Goal: Check status: Check status

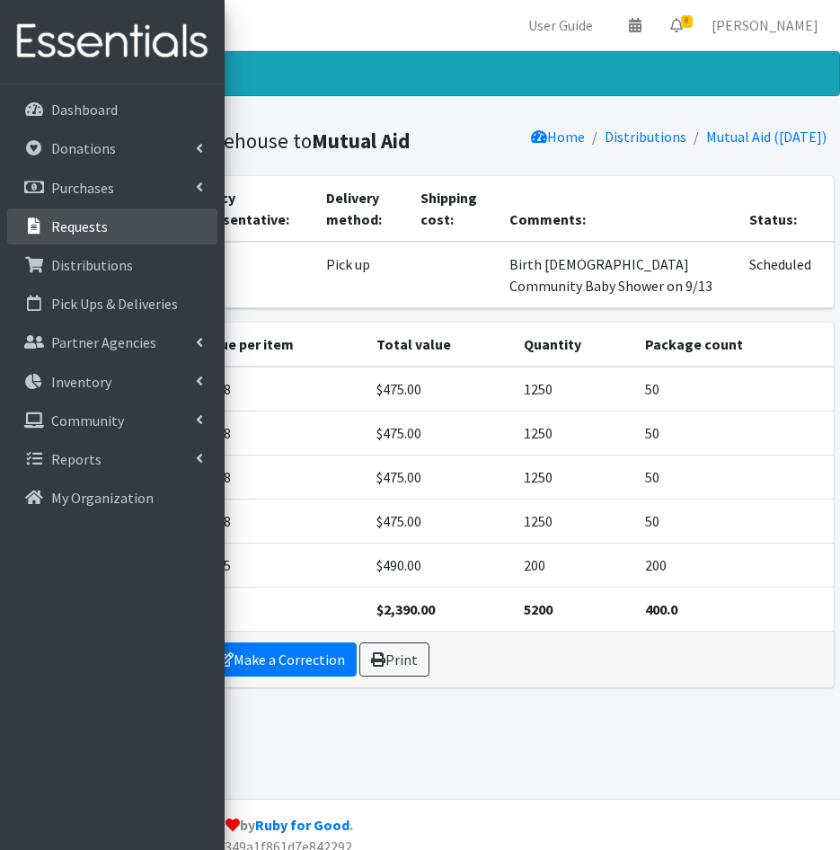
click at [128, 216] on link "Requests" at bounding box center [112, 226] width 210 height 36
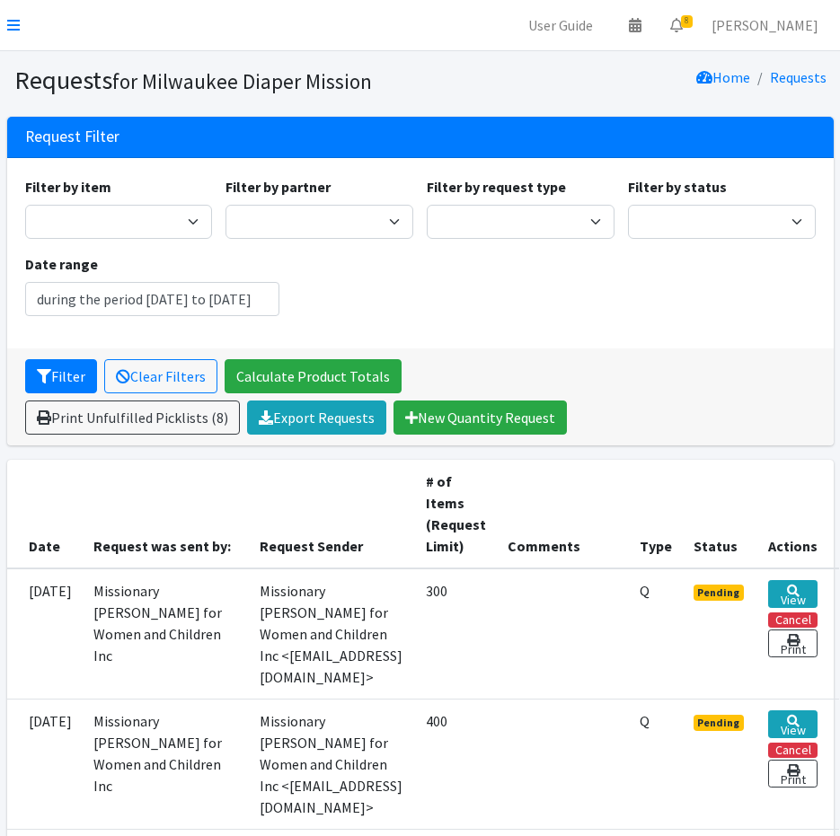
type input "[DATE] - [DATE]"
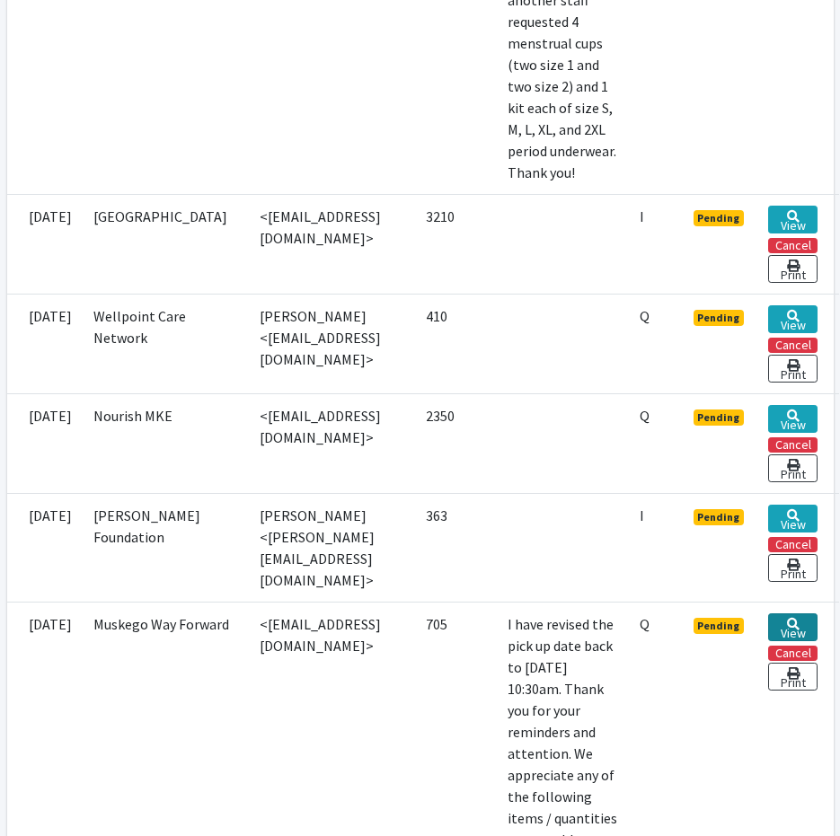
scroll to position [1031, 0]
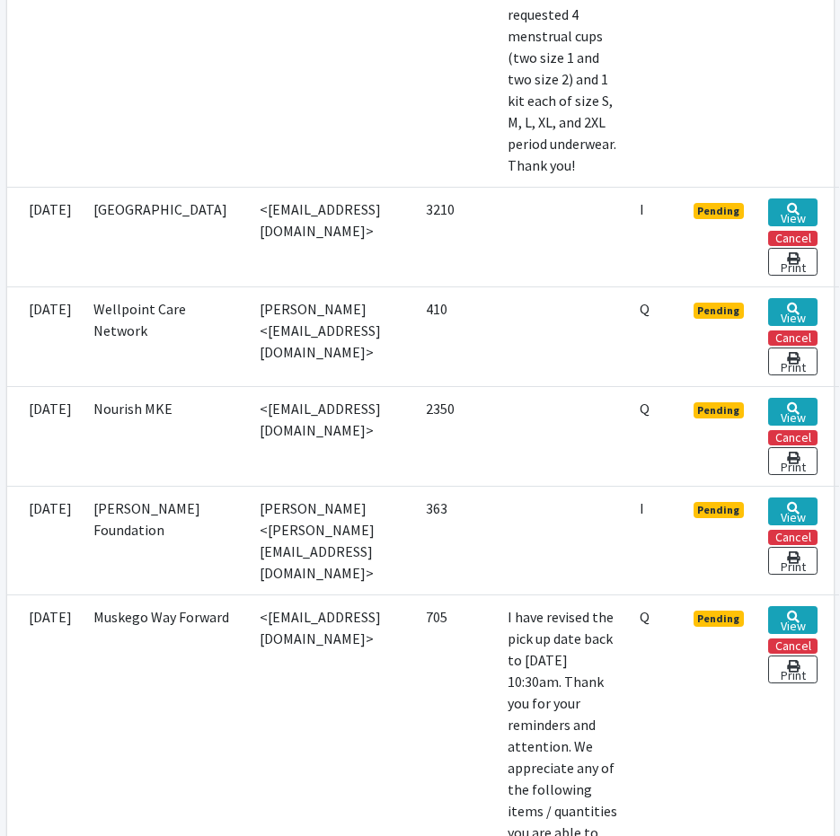
click at [579, 486] on td at bounding box center [563, 436] width 132 height 100
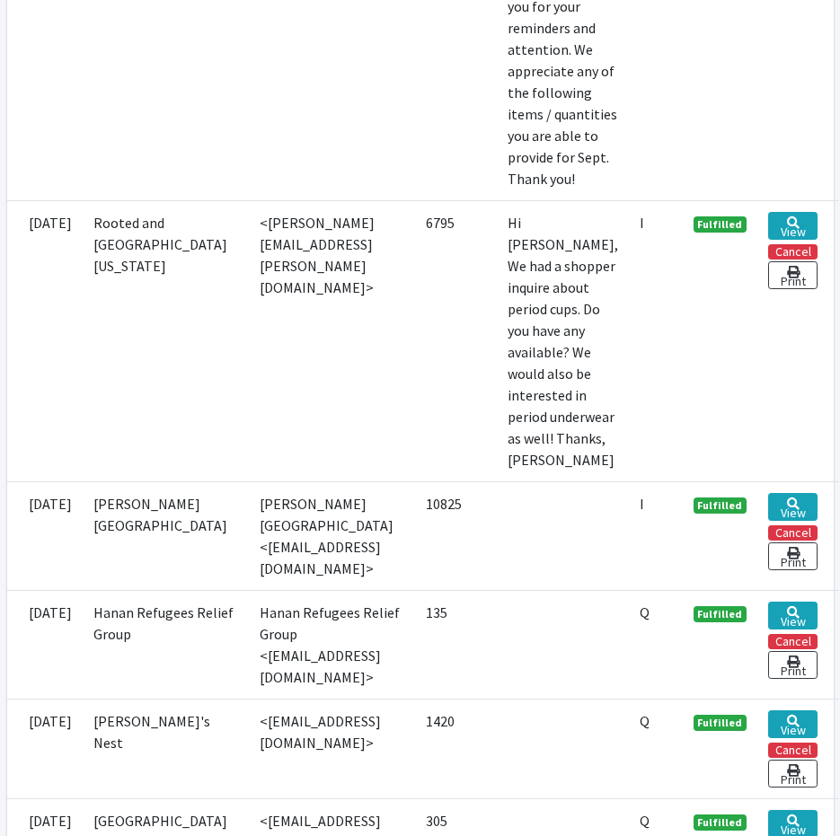
scroll to position [1391, 0]
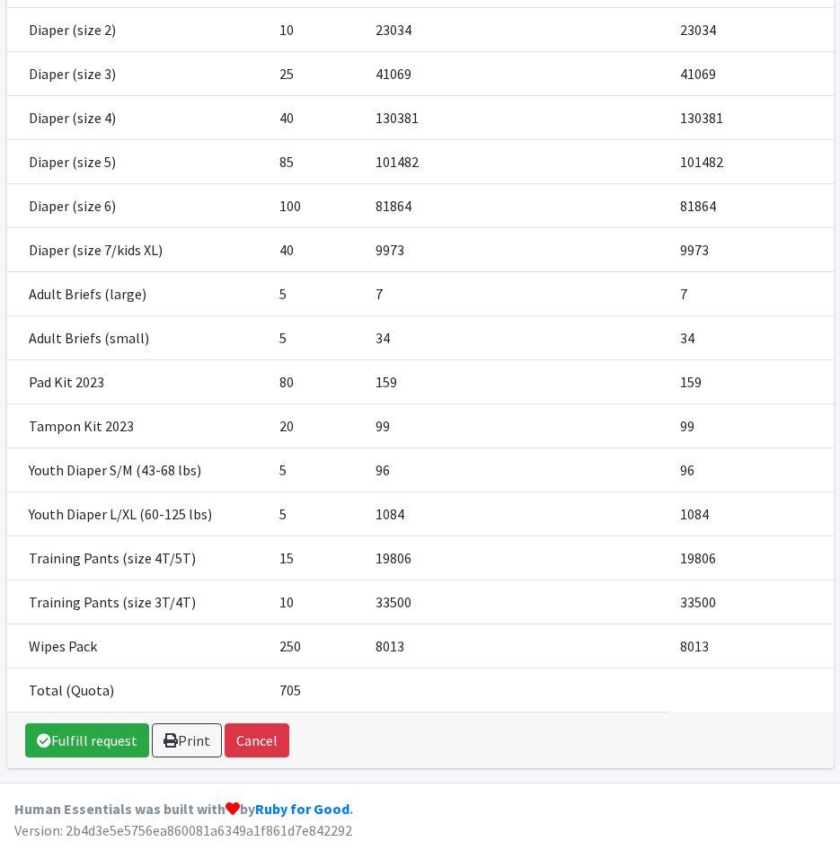
scroll to position [381, 0]
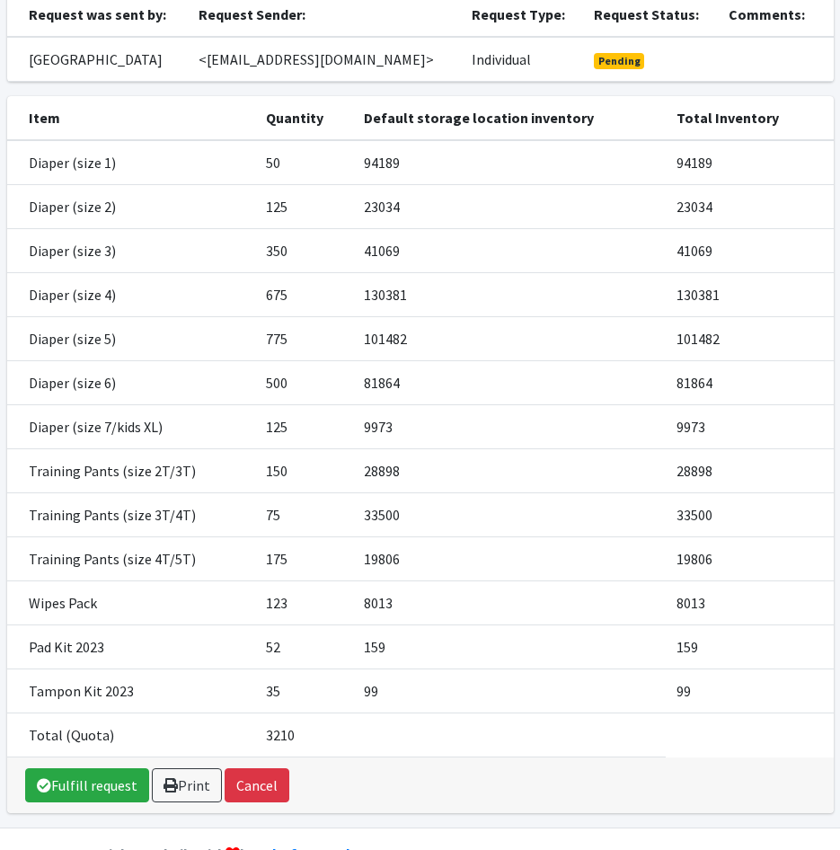
scroll to position [231, 0]
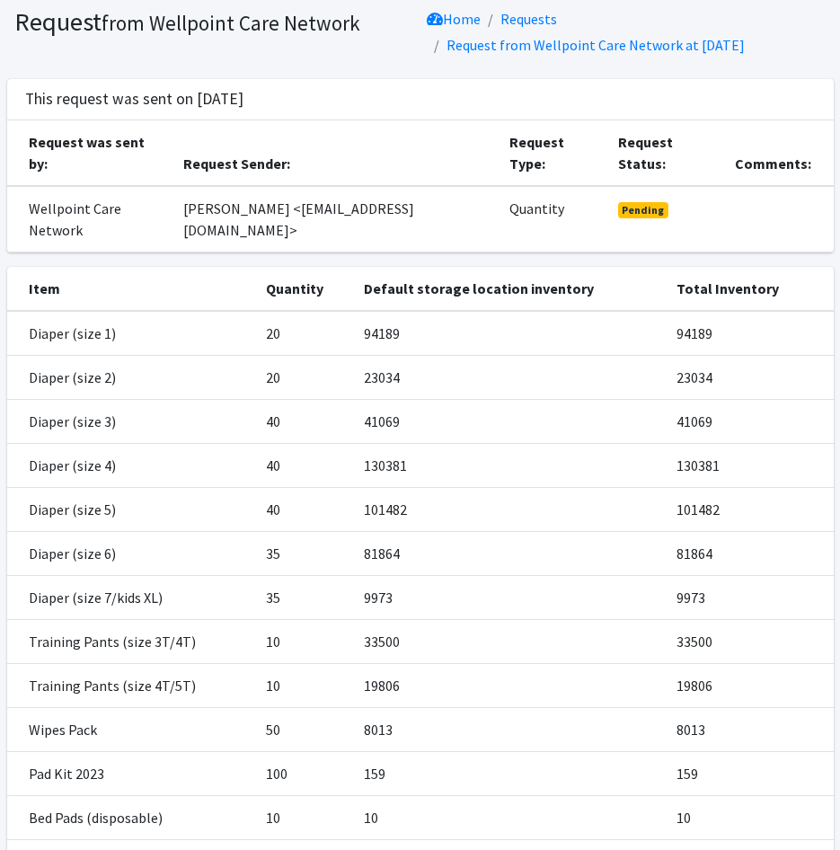
scroll to position [90, 0]
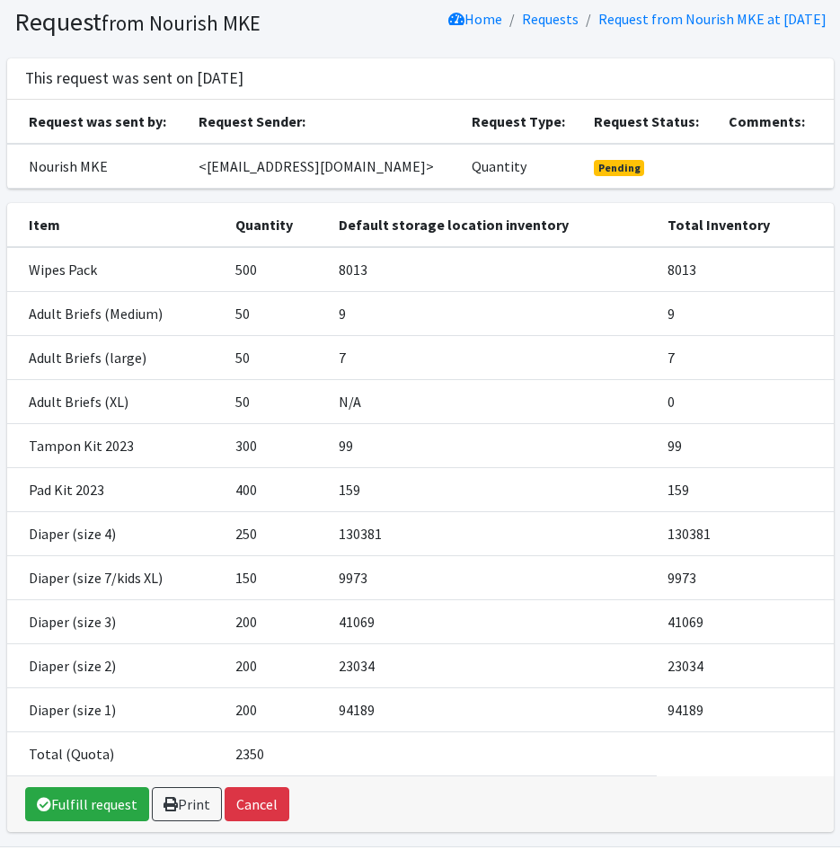
scroll to position [90, 0]
